Goal: Task Accomplishment & Management: Use online tool/utility

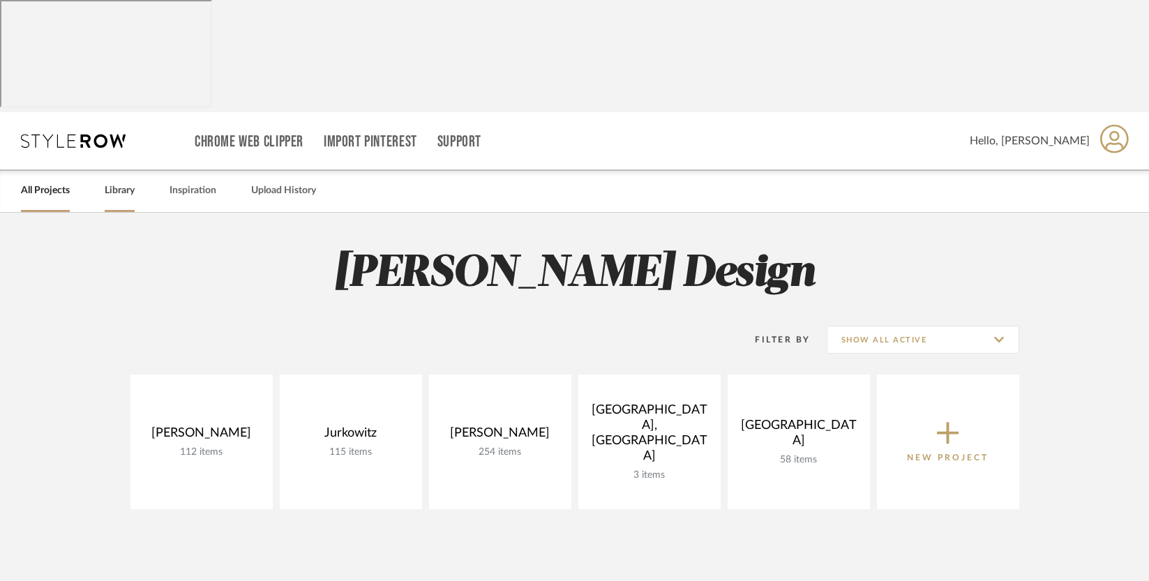
click at [116, 181] on link "Library" at bounding box center [120, 190] width 30 height 19
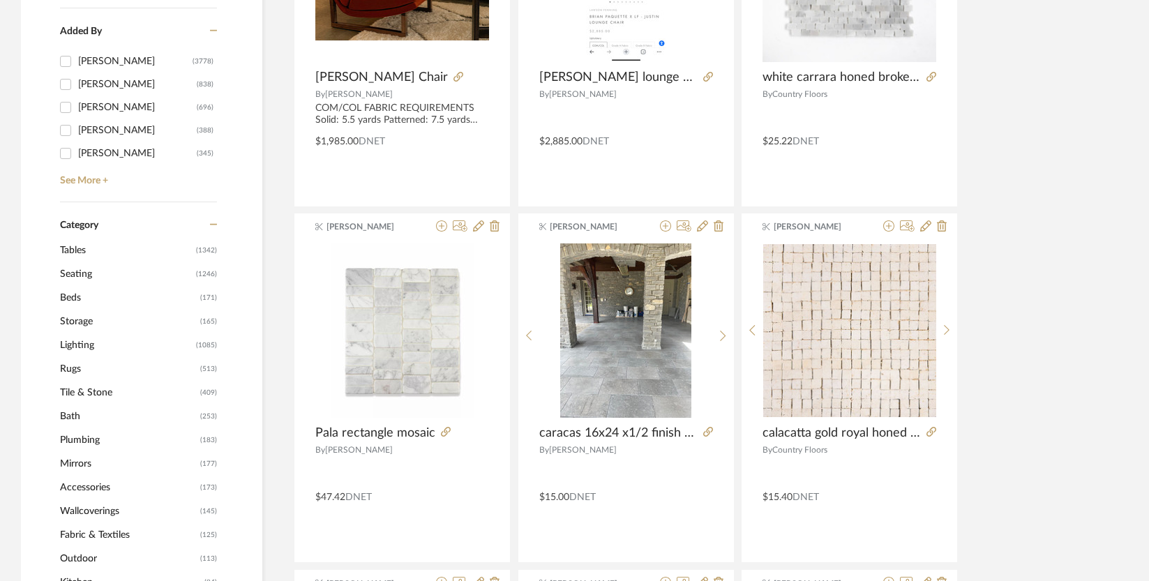
scroll to position [506, 0]
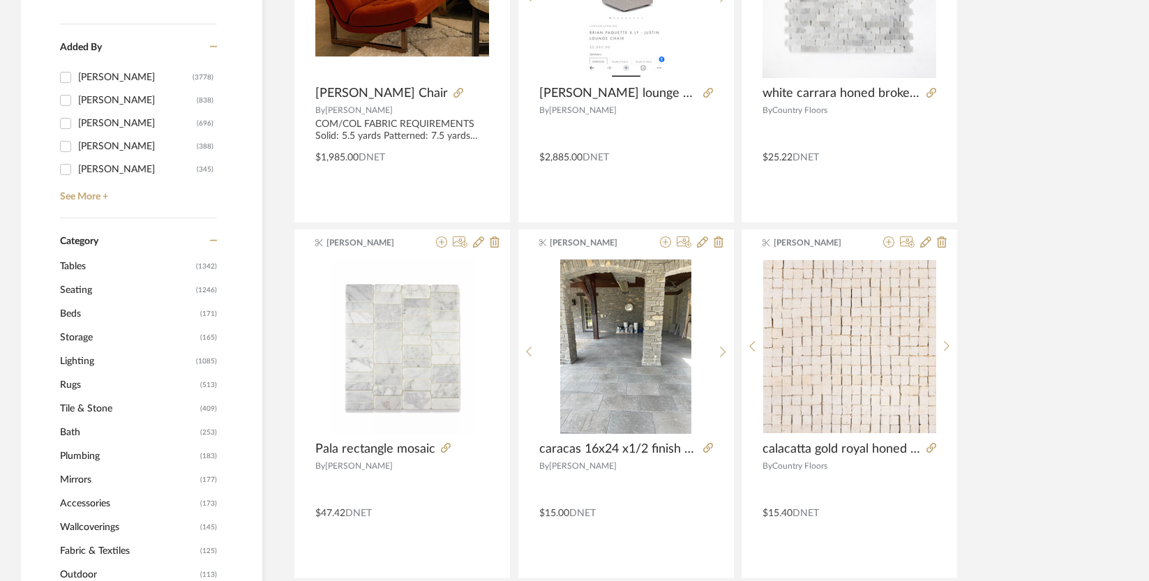
click at [105, 278] on span "Seating" at bounding box center [126, 290] width 133 height 24
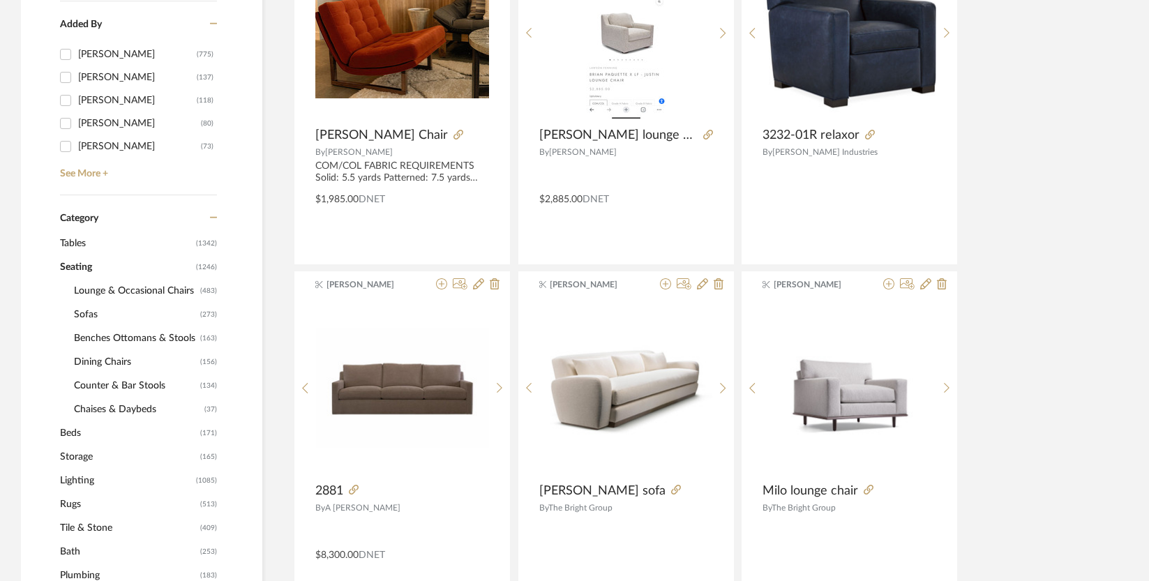
click at [105, 279] on span "Lounge & Occasional Chairs" at bounding box center [135, 291] width 123 height 24
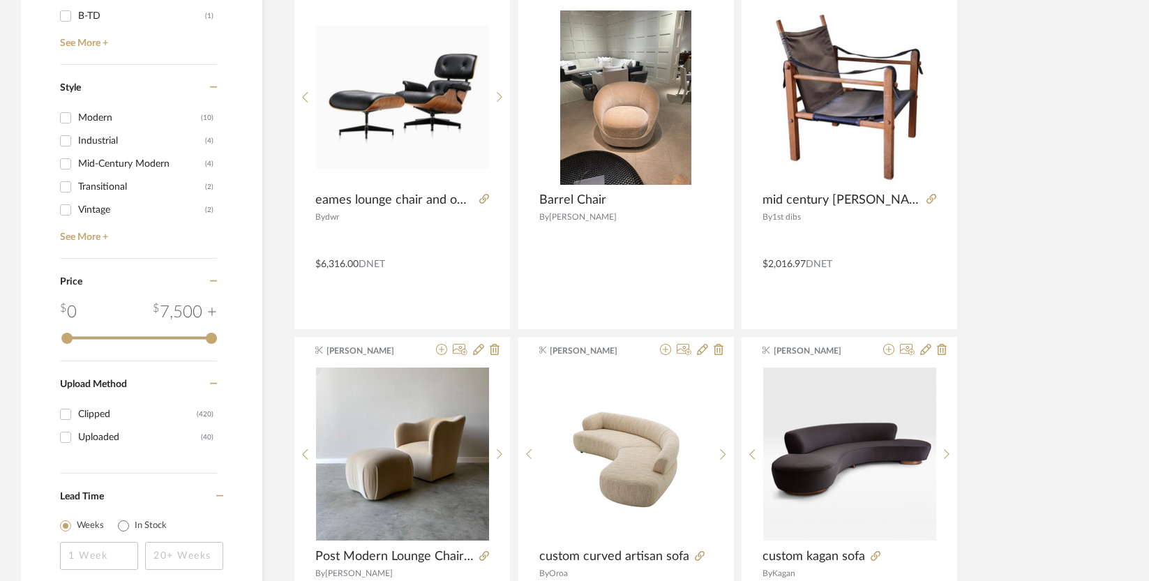
scroll to position [2257, 0]
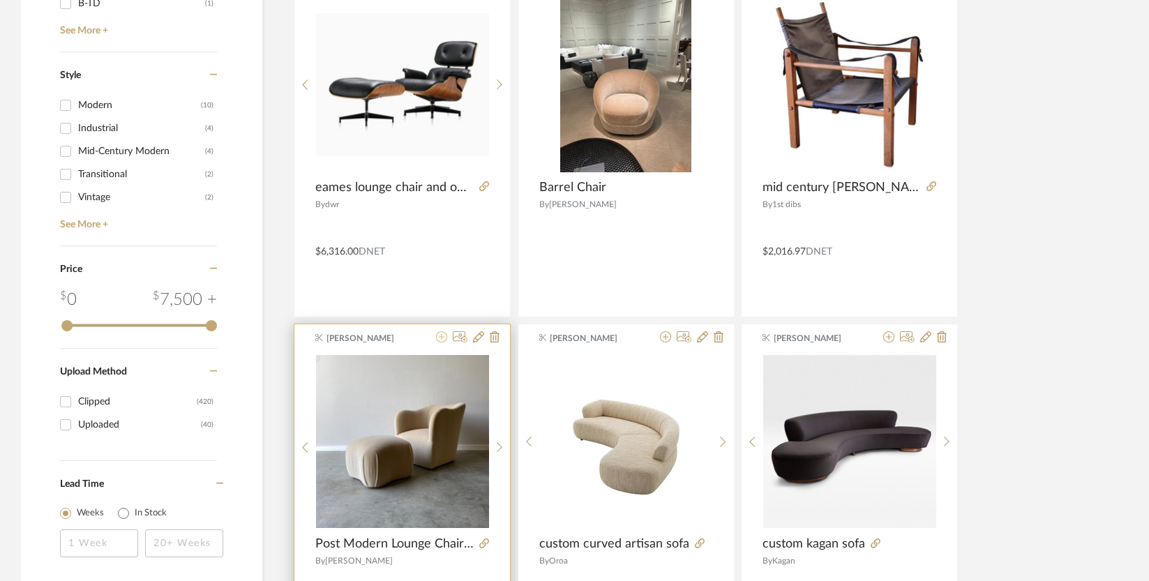
click at [445, 331] on icon at bounding box center [441, 336] width 11 height 11
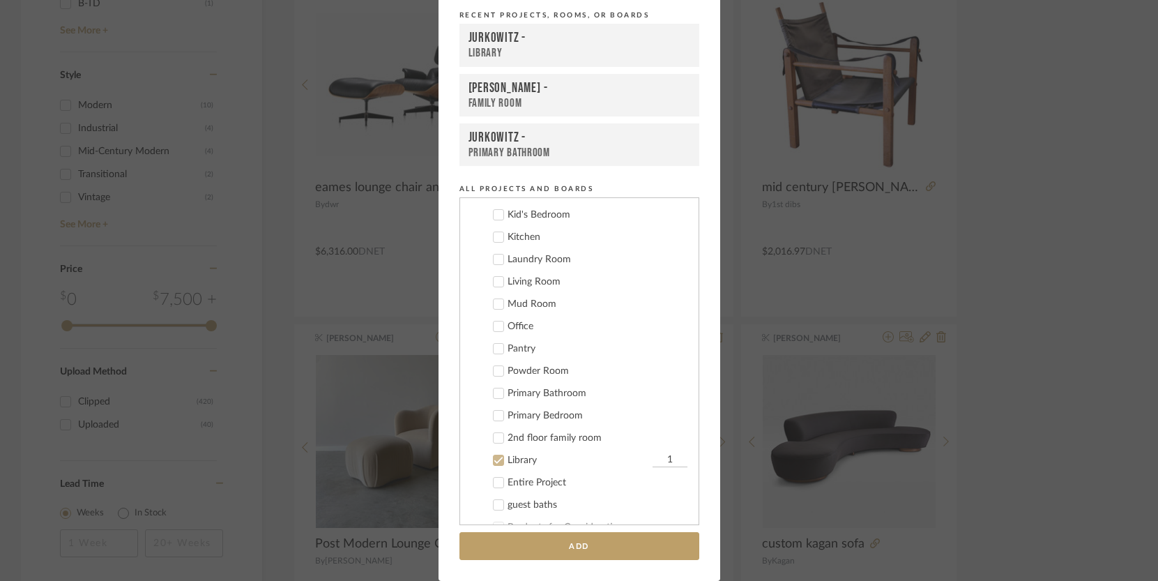
scroll to position [197, 0]
click at [495, 462] on icon at bounding box center [499, 460] width 10 height 10
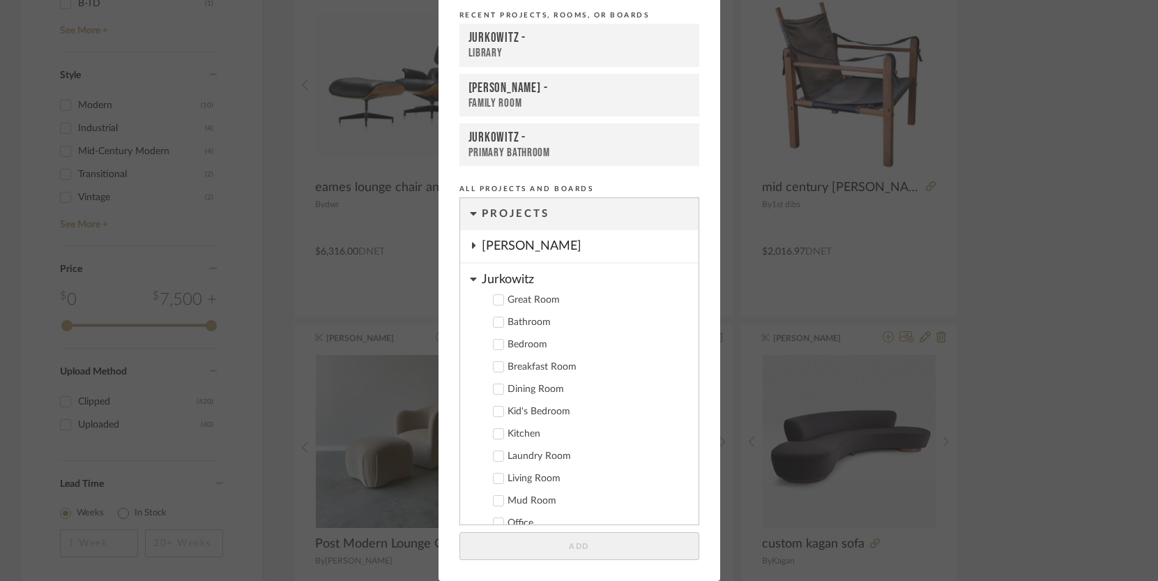
scroll to position [0, 0]
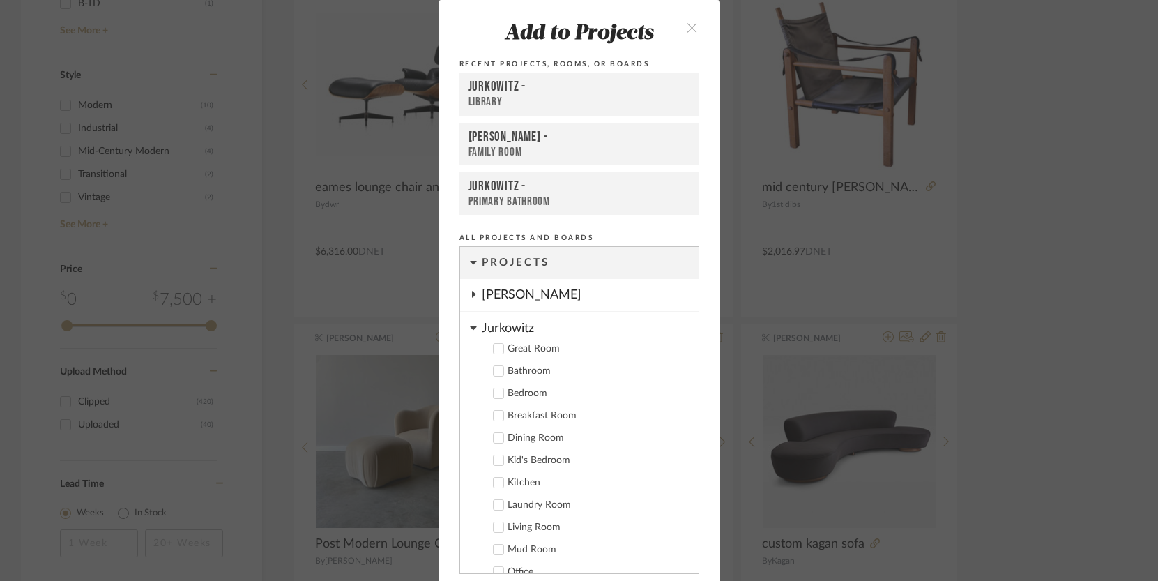
click at [470, 330] on icon at bounding box center [473, 327] width 7 height 11
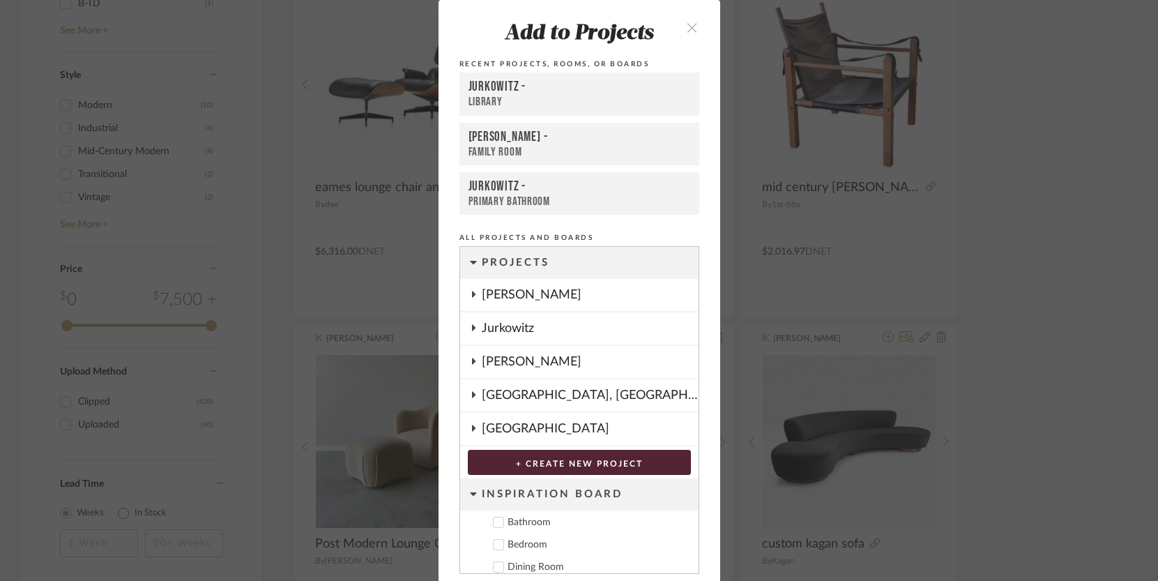
click at [473, 361] on icon at bounding box center [473, 361] width 11 height 7
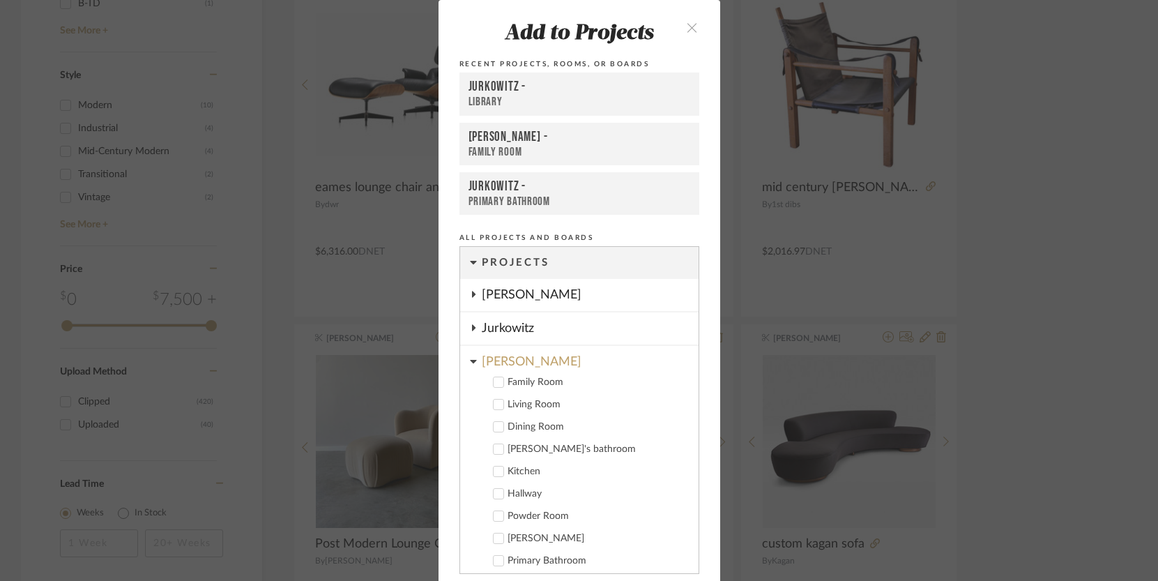
click at [494, 385] on icon at bounding box center [498, 382] width 9 height 7
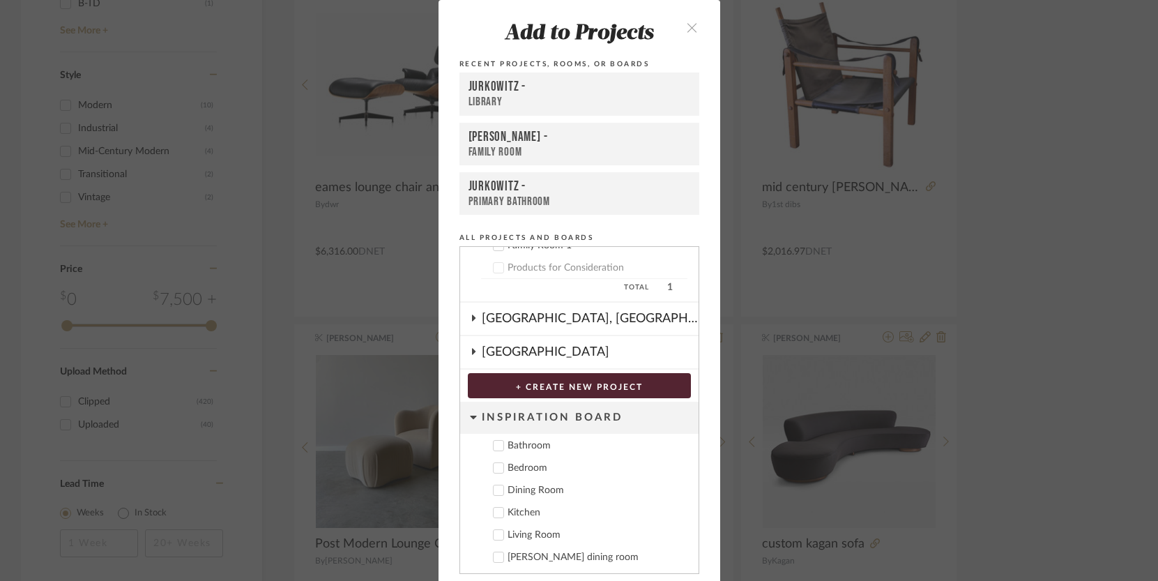
scroll to position [49, 0]
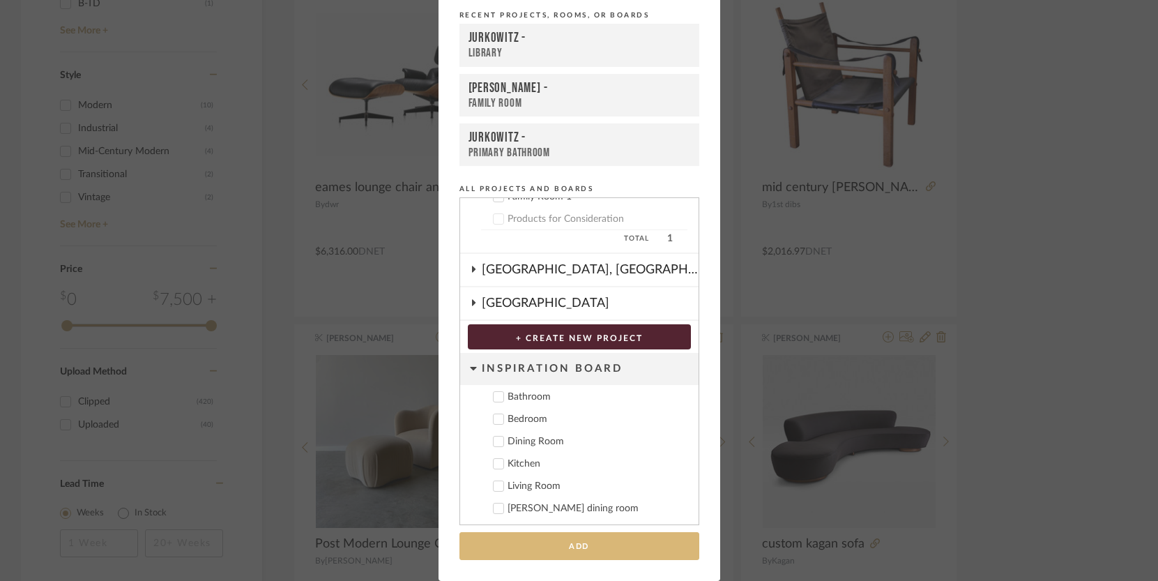
click at [578, 547] on button "Add" at bounding box center [580, 546] width 240 height 29
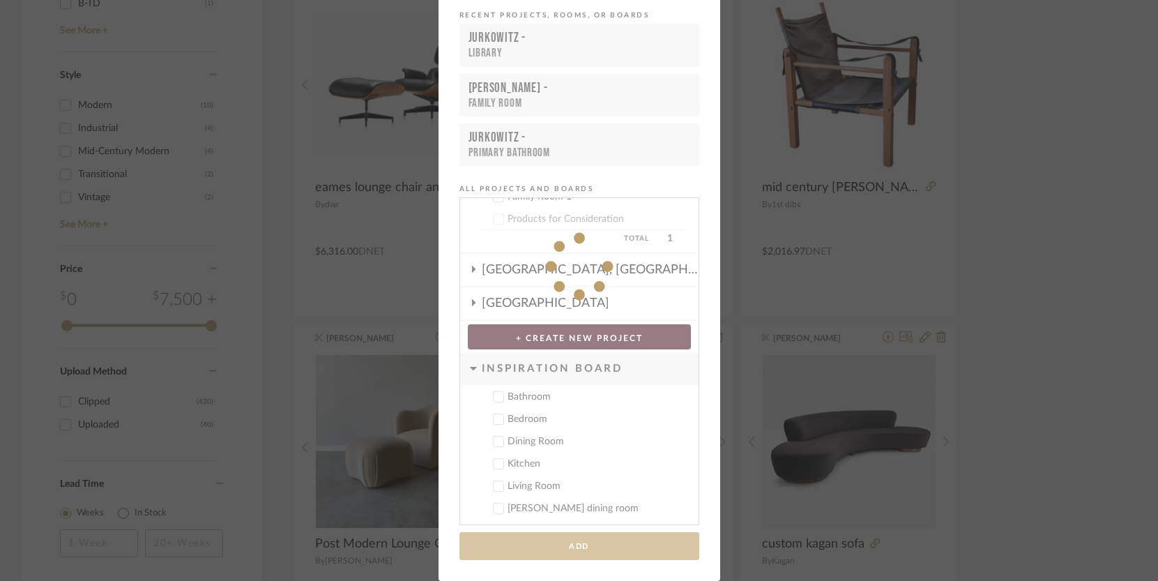
click at [192, 533] on div "Add to Projects Recent Projects, Rooms, or Boards [GEOGRAPHIC_DATA] [PERSON_NAM…" at bounding box center [579, 290] width 1158 height 581
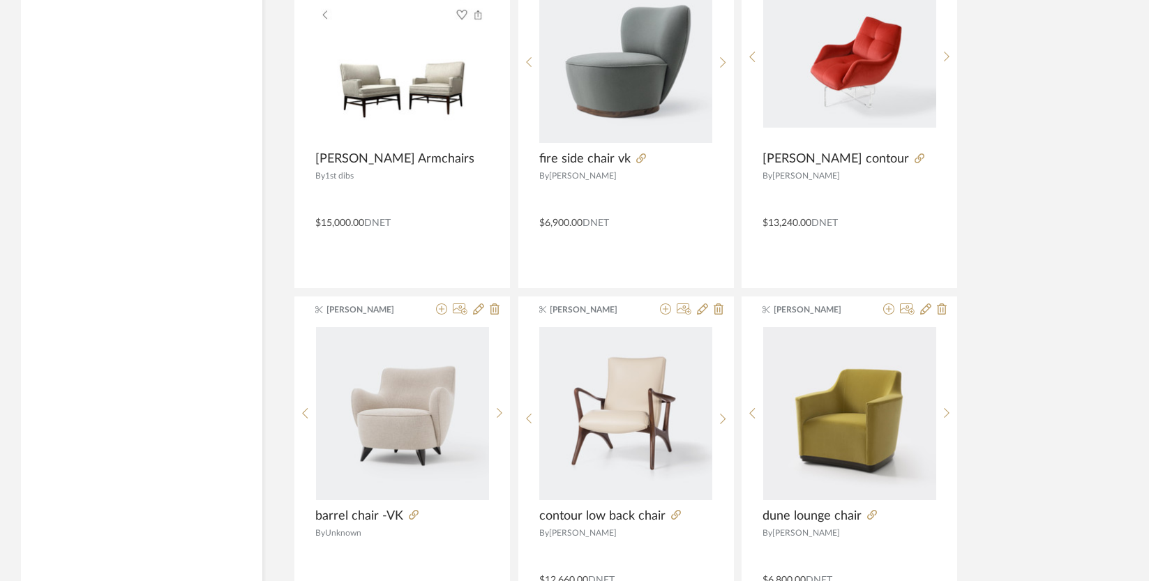
scroll to position [4169, 0]
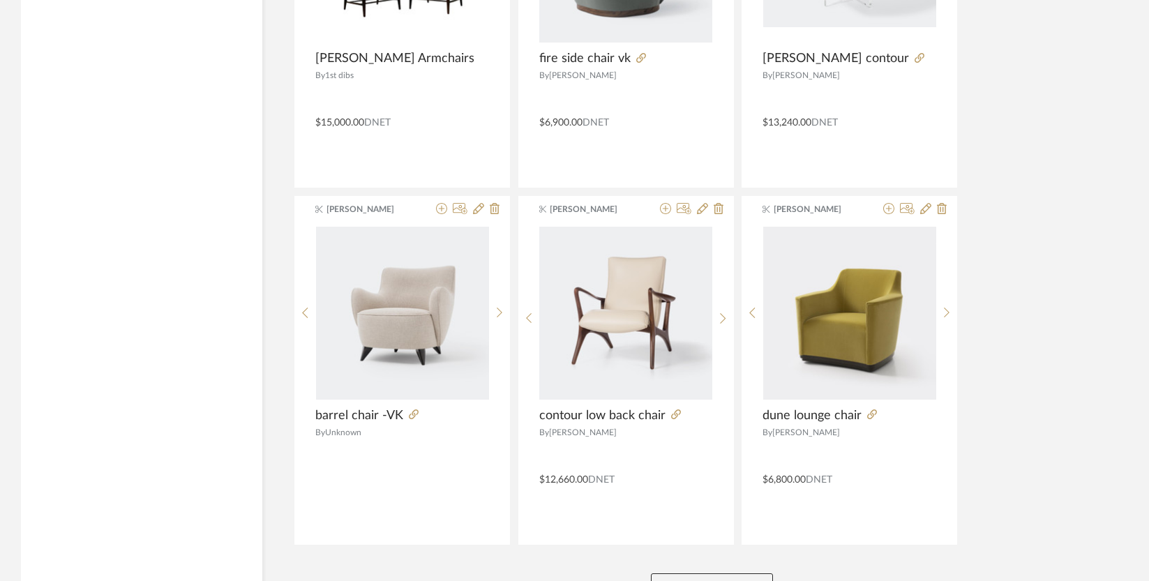
click at [712, 573] on button "View More" at bounding box center [712, 587] width 122 height 28
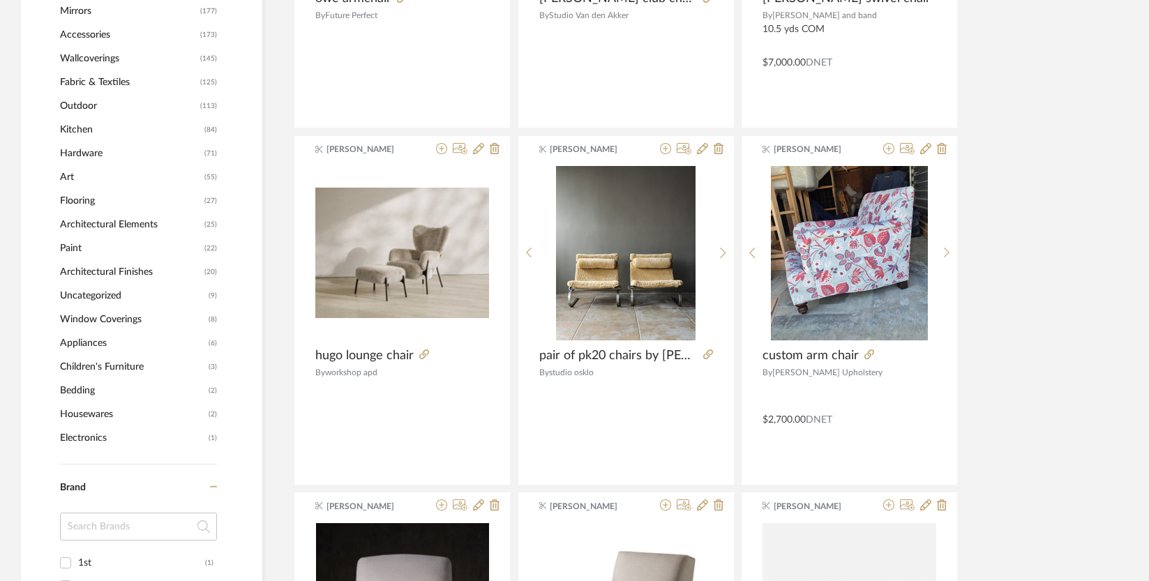
scroll to position [1380, 0]
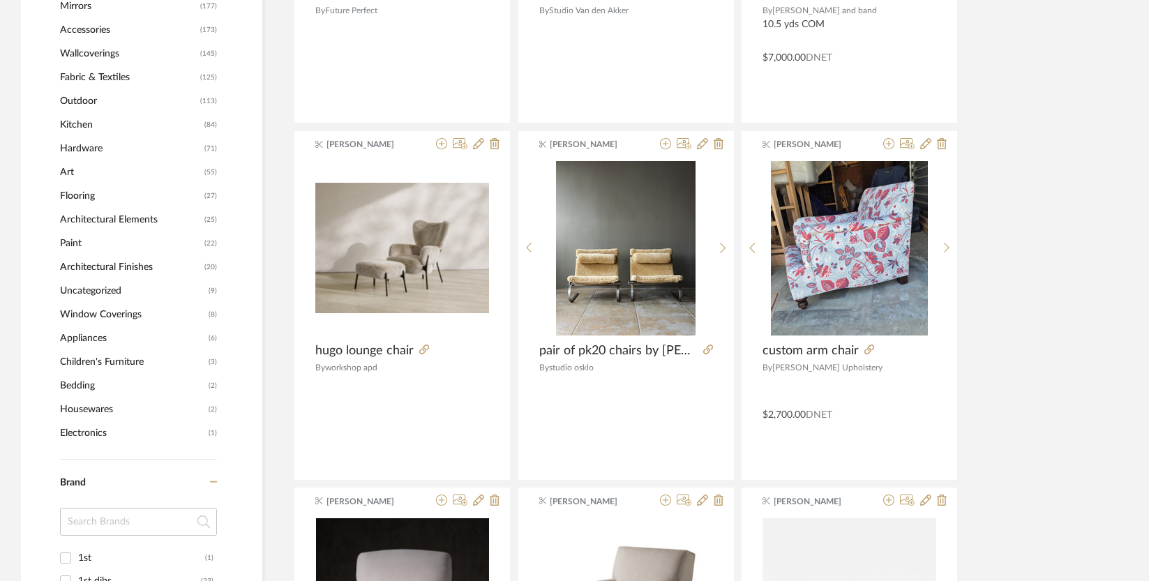
click at [95, 508] on input at bounding box center [138, 522] width 157 height 28
type input "law"
click at [94, 547] on div "[PERSON_NAME]" at bounding box center [139, 558] width 123 height 22
click at [77, 547] on input "[PERSON_NAME] (17)" at bounding box center [65, 558] width 22 height 22
checkbox input "true"
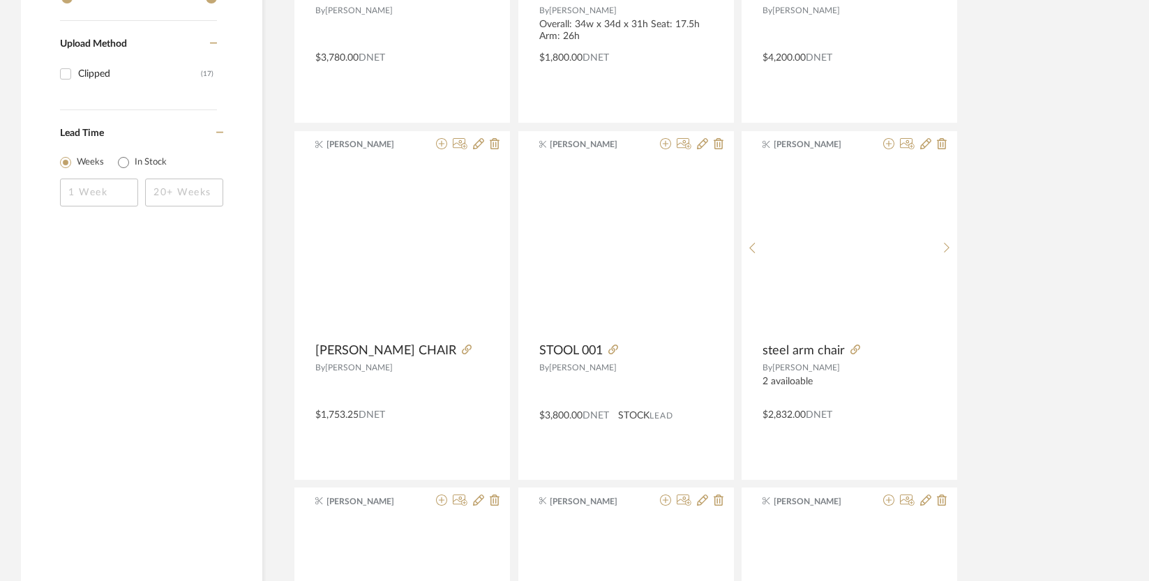
scroll to position [1343, 0]
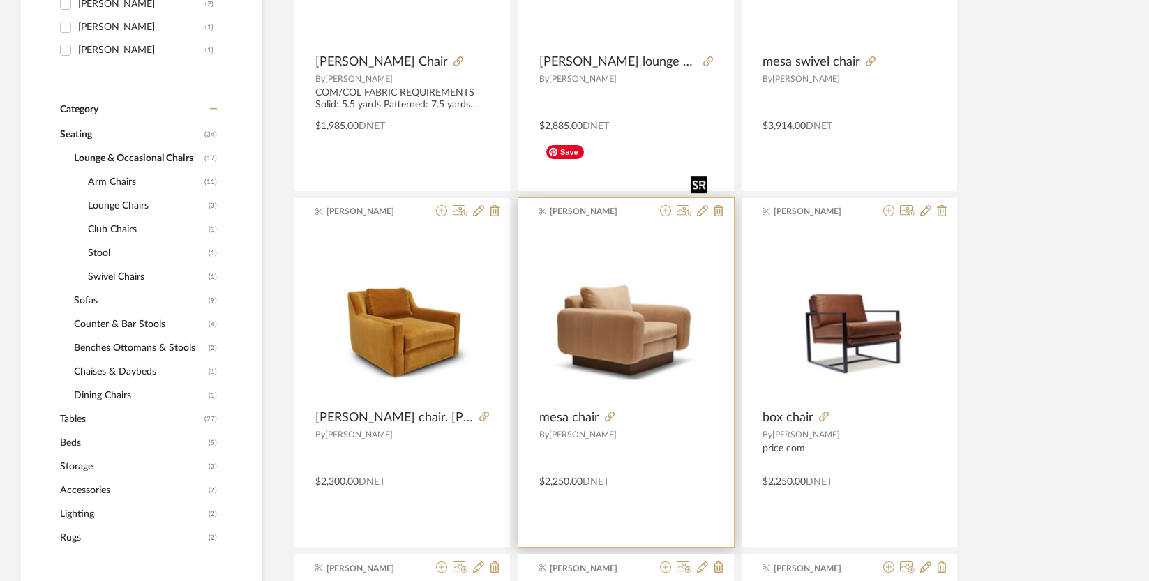
scroll to position [596, 0]
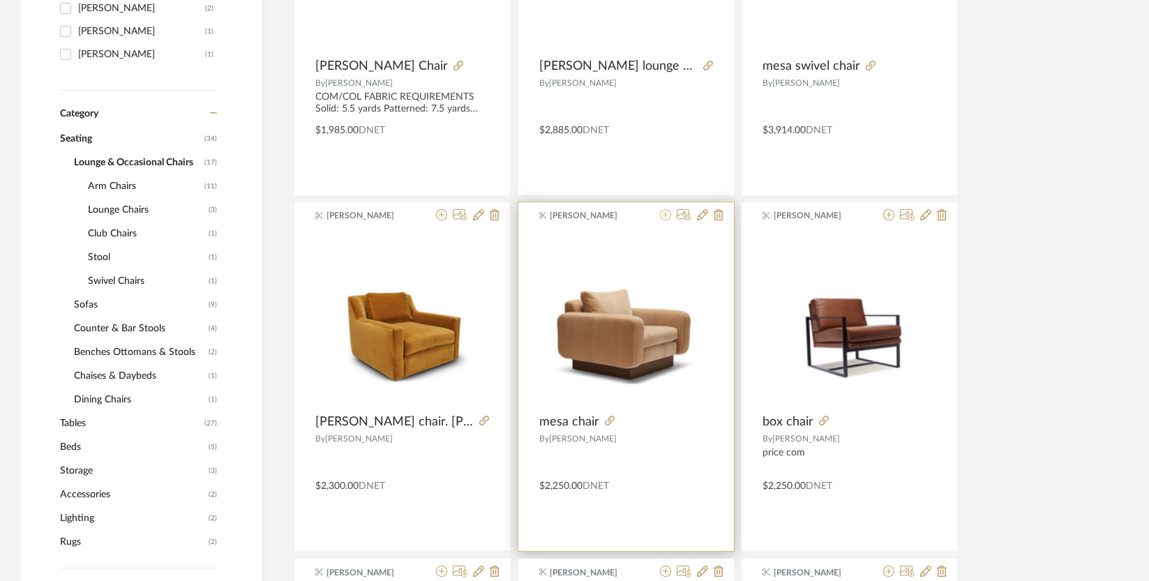
click at [666, 209] on icon at bounding box center [665, 214] width 11 height 11
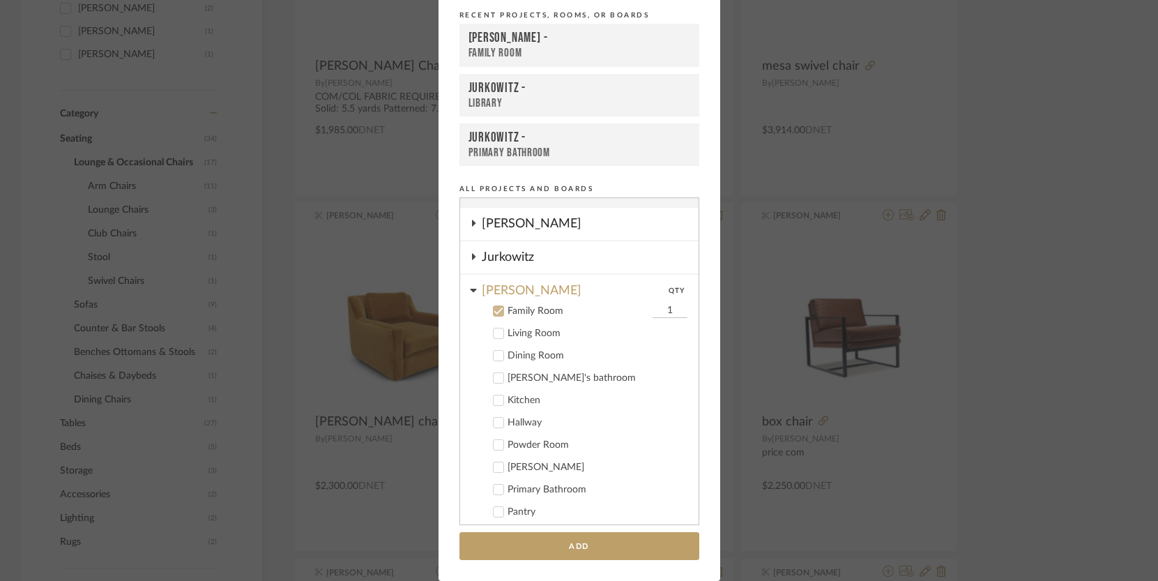
scroll to position [5, 0]
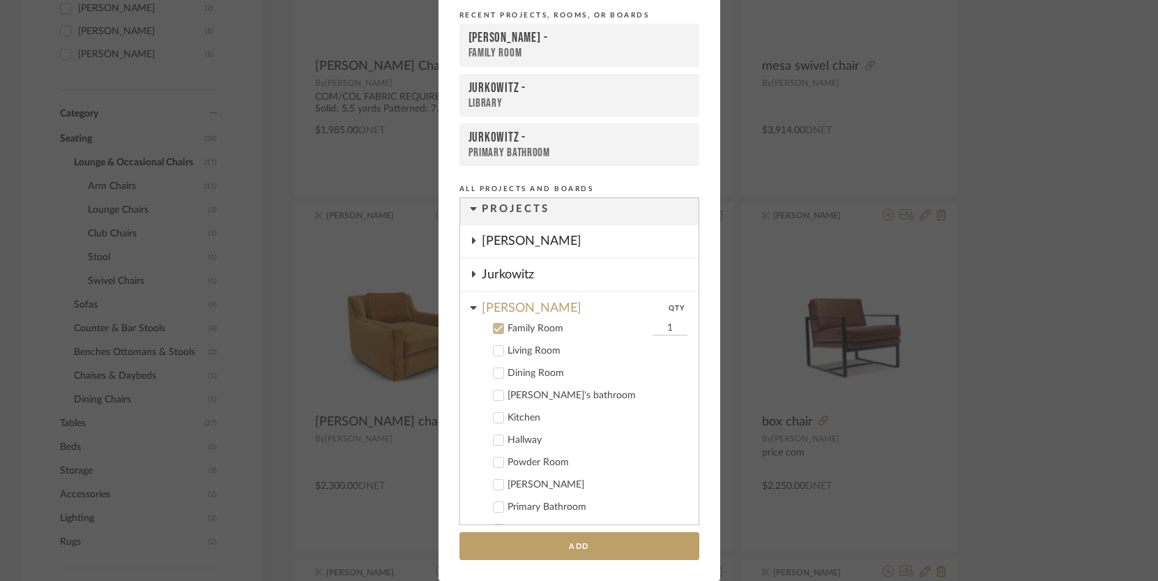
click at [472, 272] on icon at bounding box center [473, 274] width 3 height 6
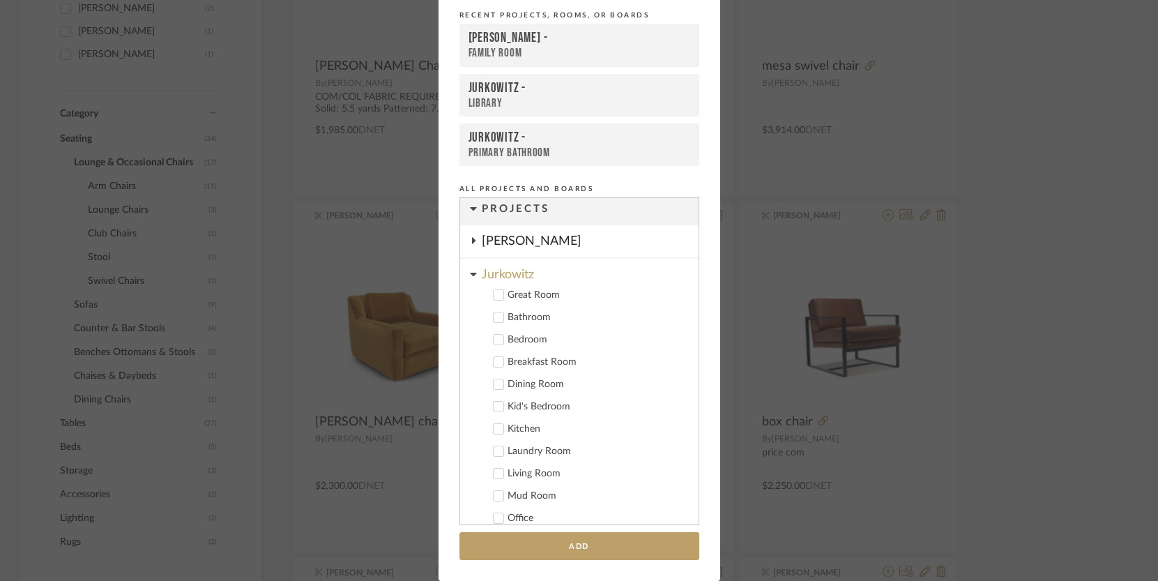
click at [494, 295] on icon at bounding box center [499, 295] width 10 height 10
click at [511, 541] on button "Add" at bounding box center [580, 546] width 240 height 29
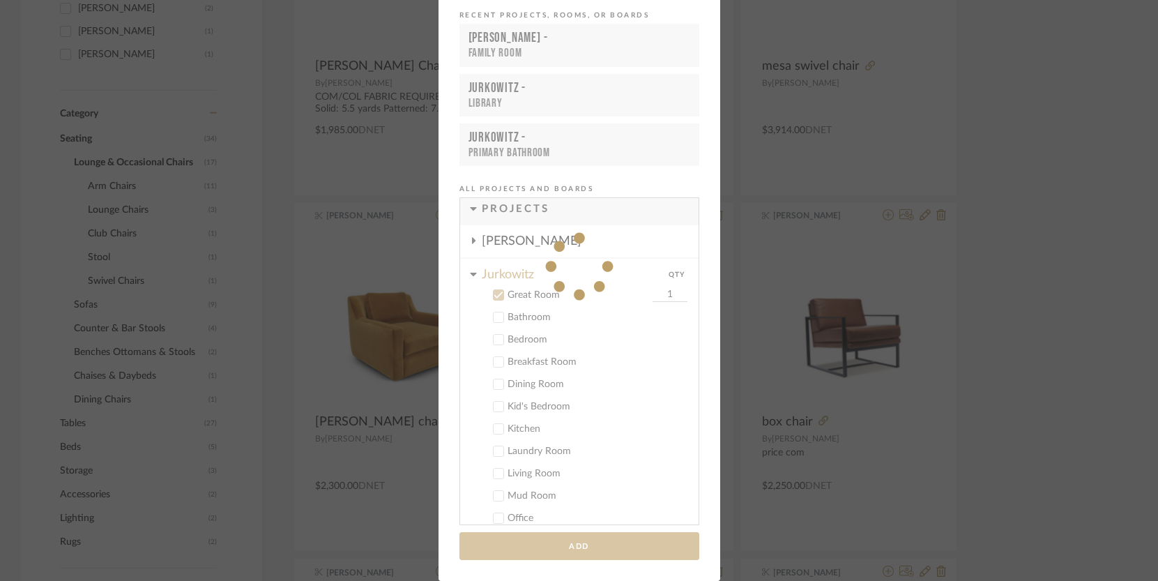
click at [966, 406] on div "Add to Projects Recent Projects, Rooms, or Boards [PERSON_NAME] - Family Room […" at bounding box center [579, 290] width 1158 height 581
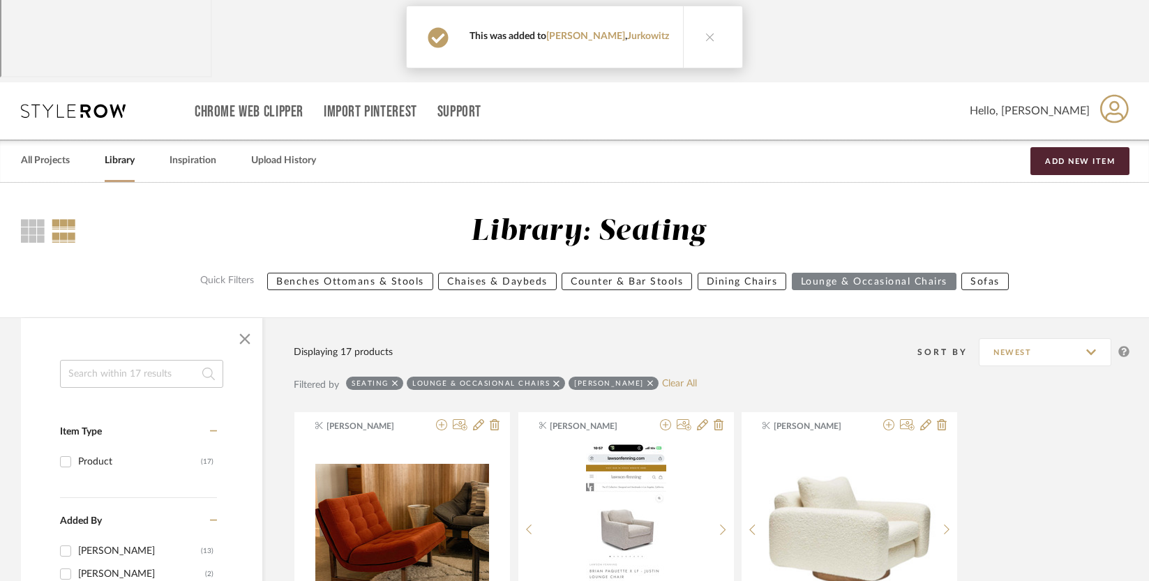
scroll to position [0, 0]
